Goal: Navigation & Orientation: Find specific page/section

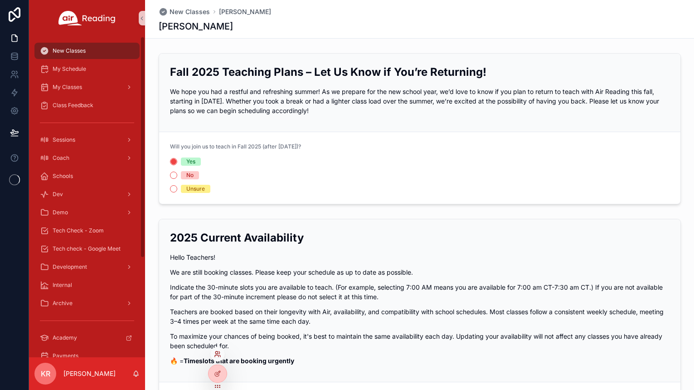
click at [218, 355] on icon at bounding box center [217, 356] width 4 height 2
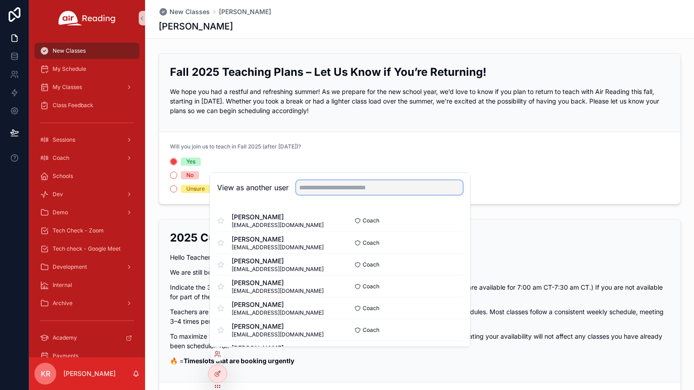
click at [343, 188] on input "text" at bounding box center [379, 187] width 167 height 15
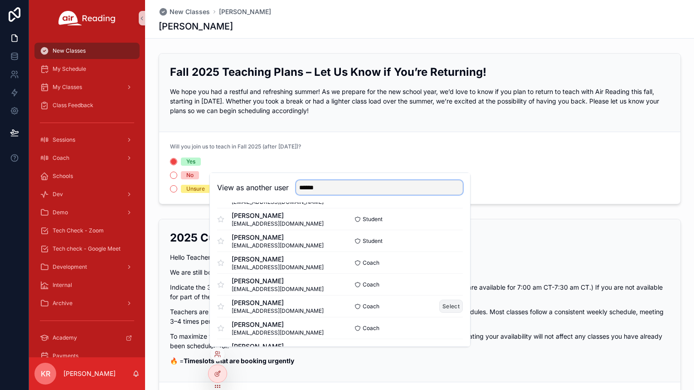
type input "******"
click at [440, 306] on button "Select" at bounding box center [451, 305] width 24 height 13
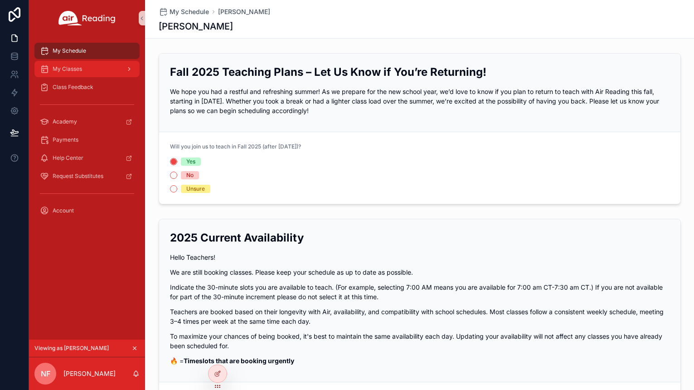
click at [93, 74] on div "My Classes" at bounding box center [87, 69] width 94 height 15
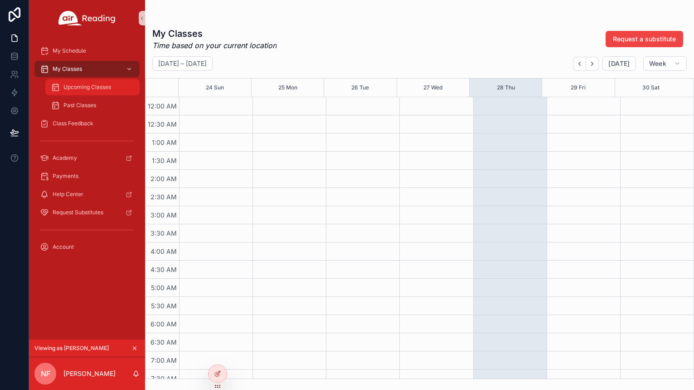
click at [96, 88] on span "Upcoming Classes" at bounding box center [87, 86] width 48 height 7
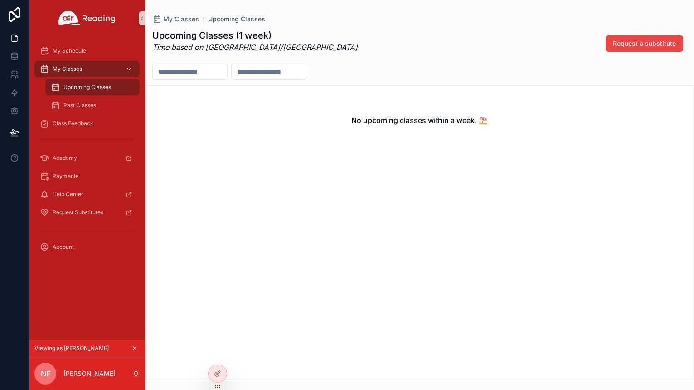
click at [95, 73] on div "My Classes" at bounding box center [87, 69] width 94 height 15
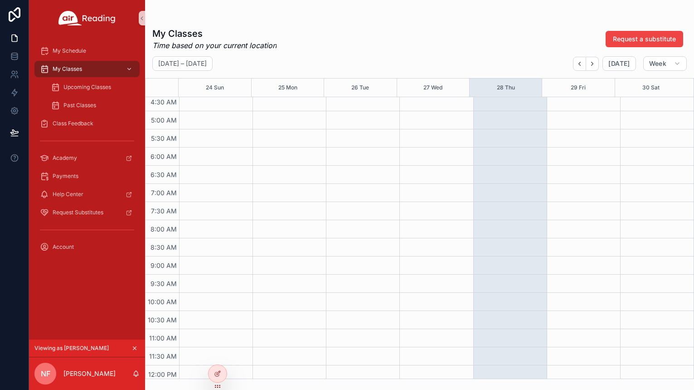
scroll to position [91, 0]
